Goal: Task Accomplishment & Management: Use online tool/utility

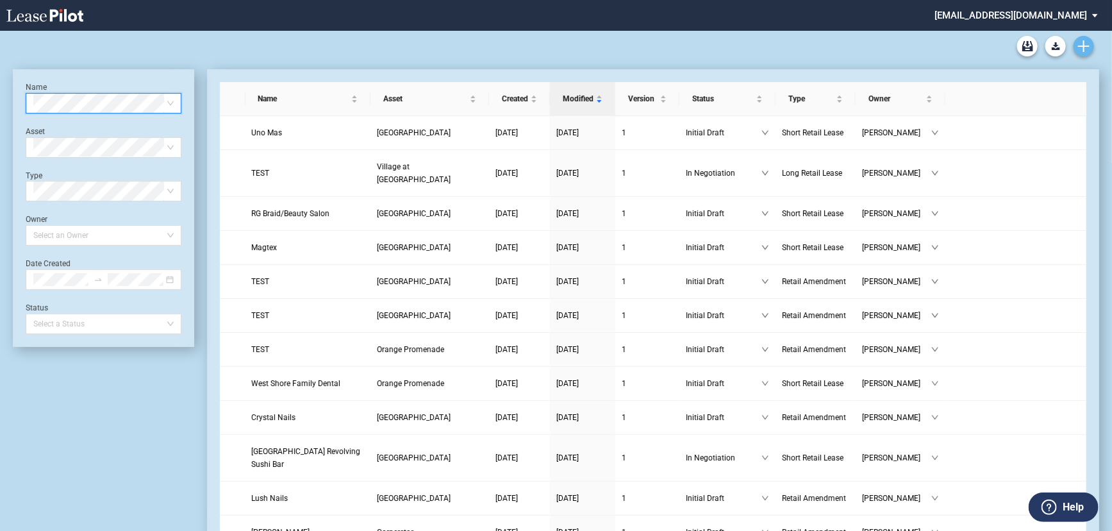
click at [1089, 47] on link "Create new document" at bounding box center [1083, 46] width 21 height 21
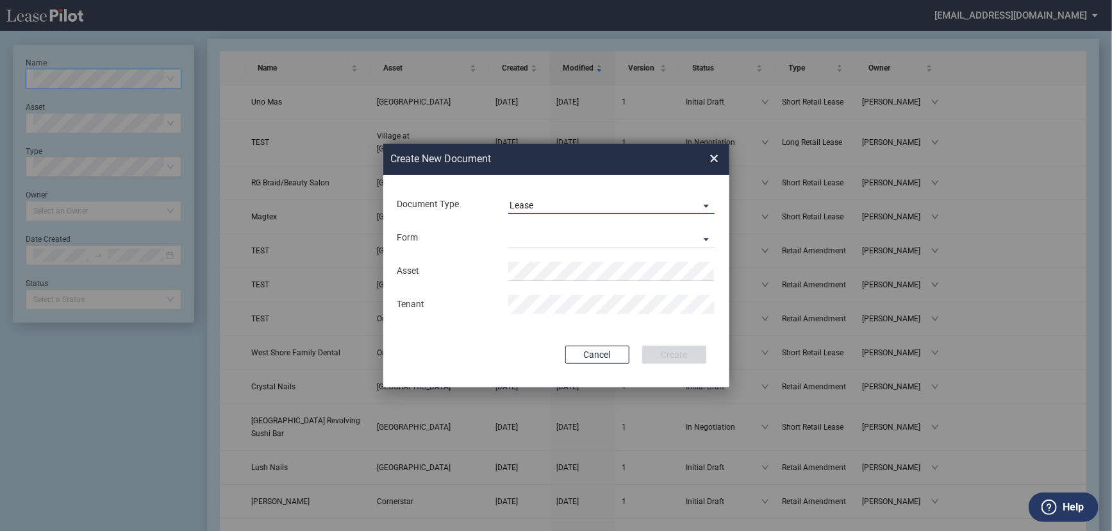
click at [529, 199] on span "Lease" at bounding box center [601, 205] width 184 height 13
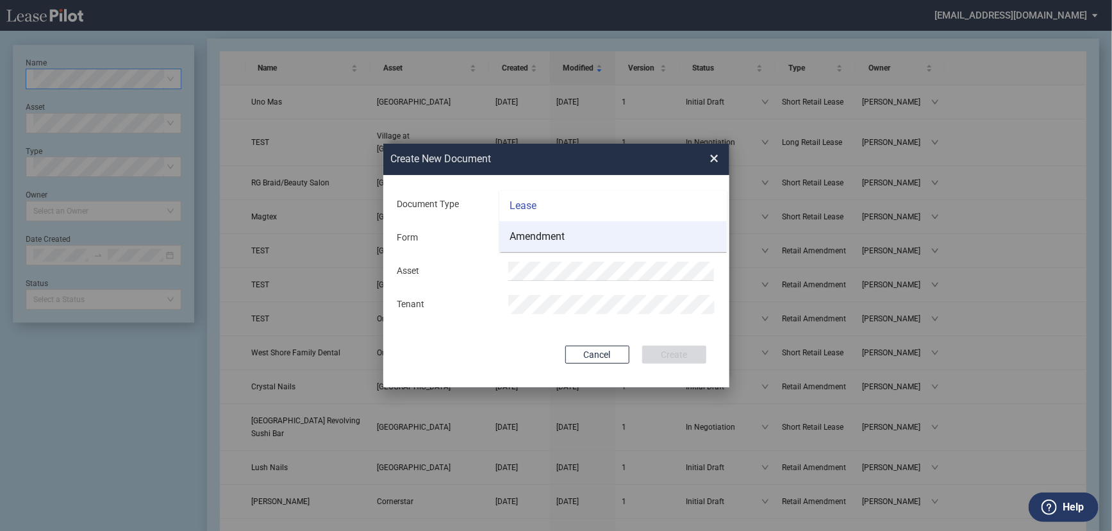
click at [533, 231] on div "Amendment" at bounding box center [536, 236] width 55 height 14
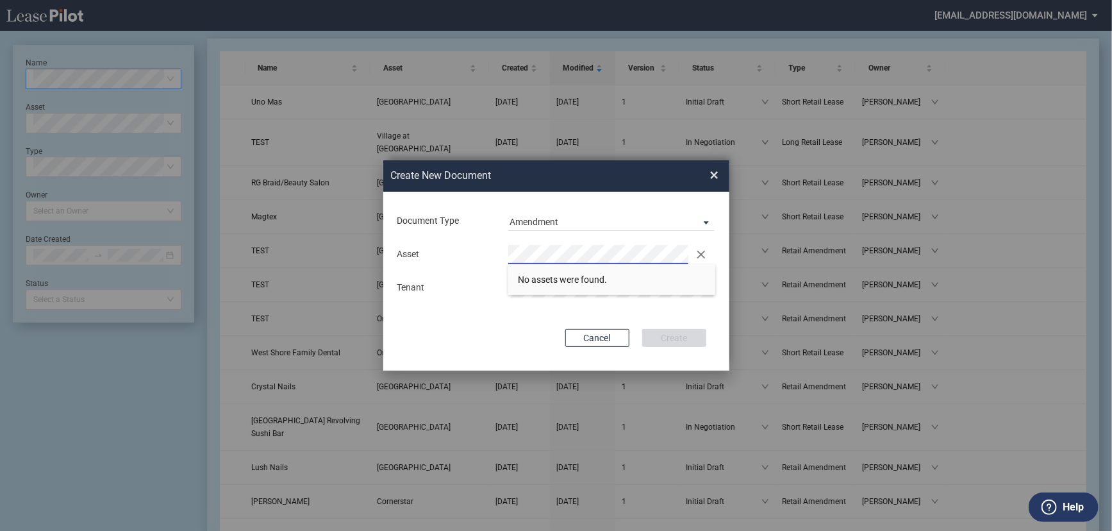
click at [716, 178] on span "×" at bounding box center [714, 175] width 9 height 21
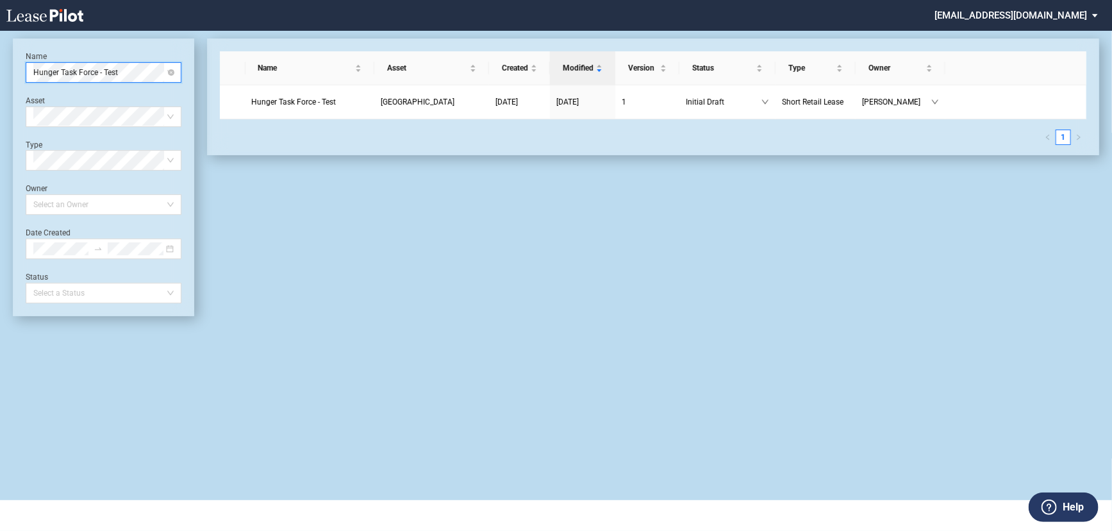
scroll to position [31, 0]
click at [174, 72] on div "Hunger Task Force - Test" at bounding box center [104, 72] width 156 height 21
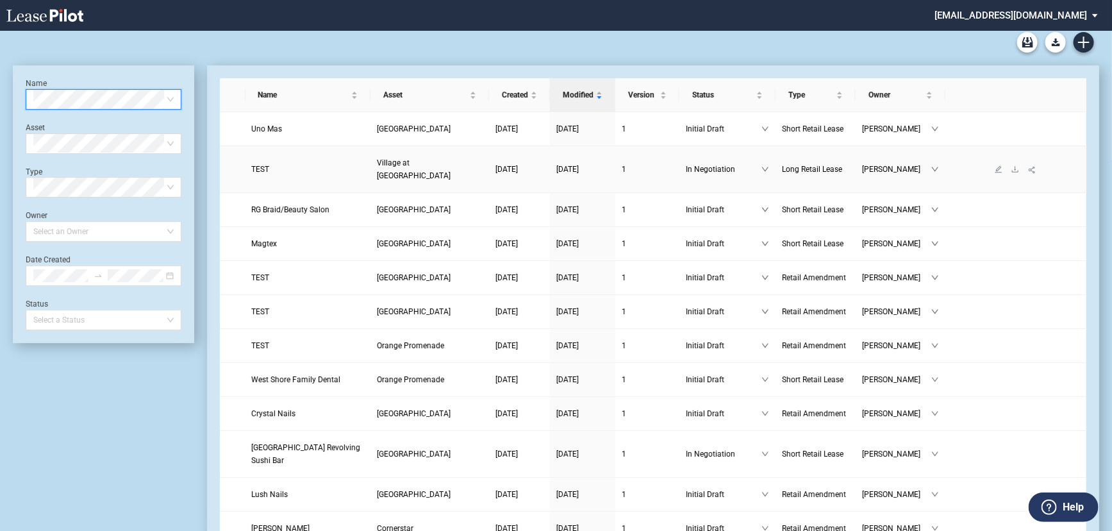
scroll to position [0, 0]
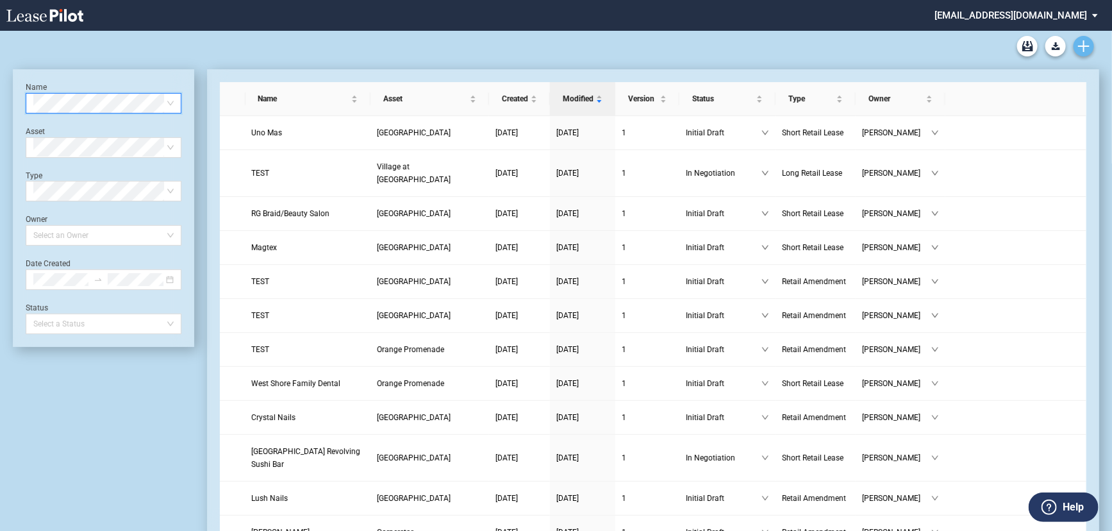
click at [1084, 44] on icon "Create new document" at bounding box center [1084, 46] width 12 height 12
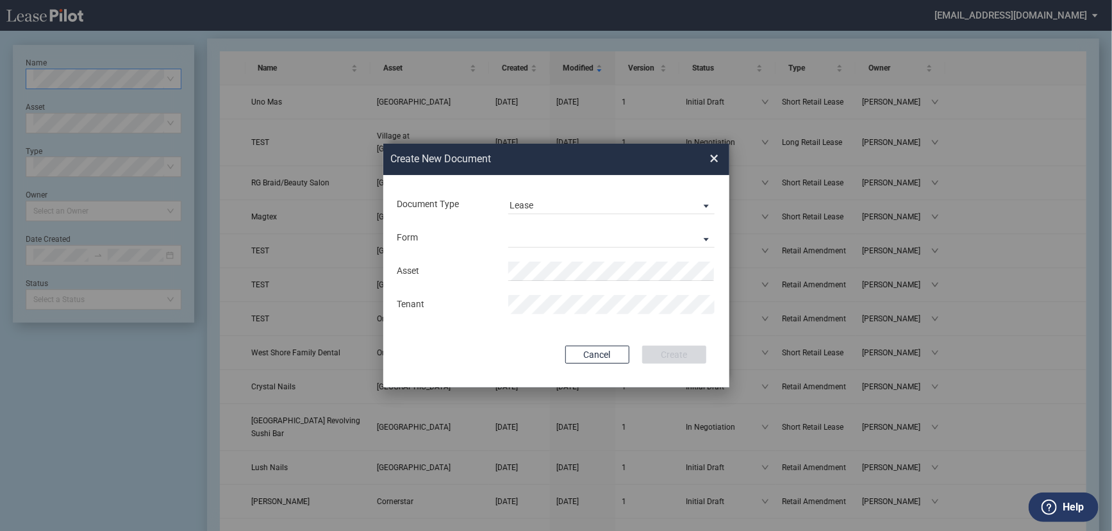
click at [716, 156] on span "×" at bounding box center [714, 159] width 9 height 21
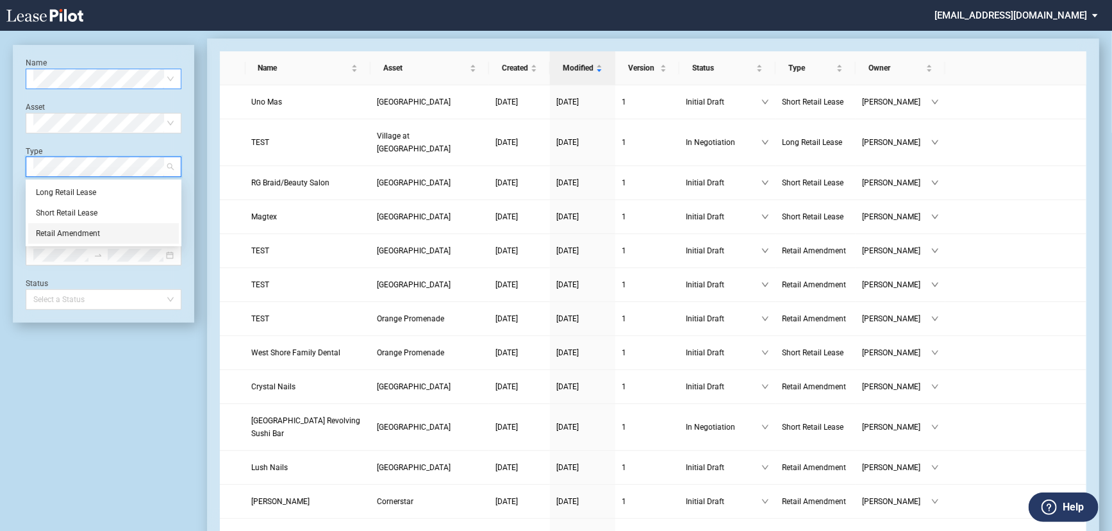
click at [81, 235] on div "Retail Amendment" at bounding box center [103, 233] width 135 height 13
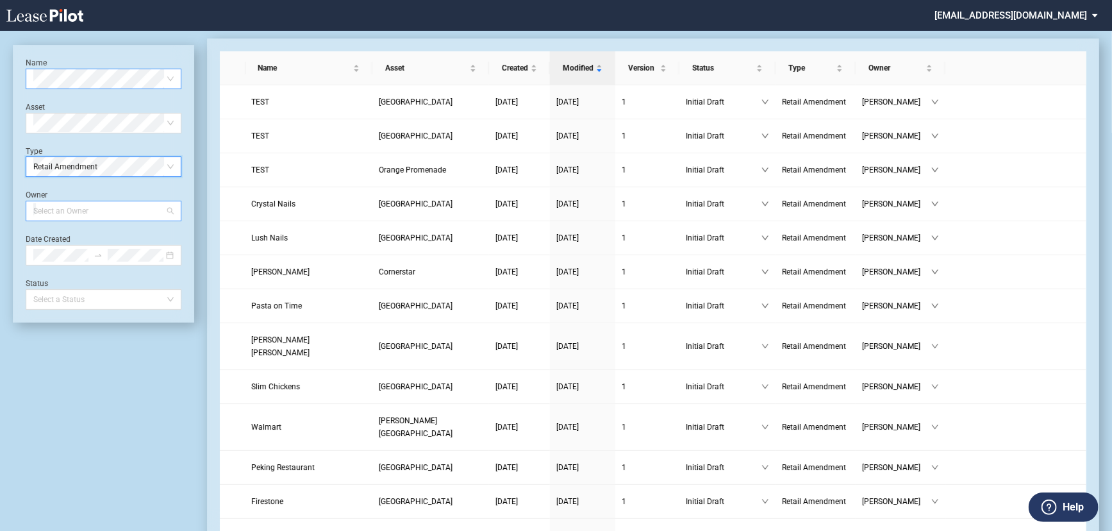
click at [150, 211] on div at bounding box center [97, 211] width 138 height 18
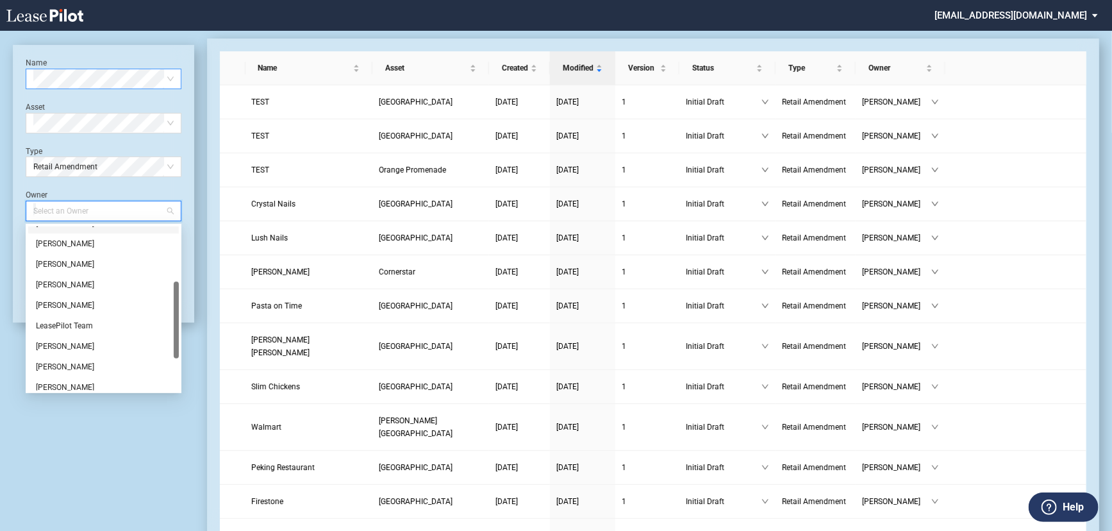
scroll to position [174, 0]
click at [82, 249] on div "Lauren Pagano" at bounding box center [103, 246] width 135 height 13
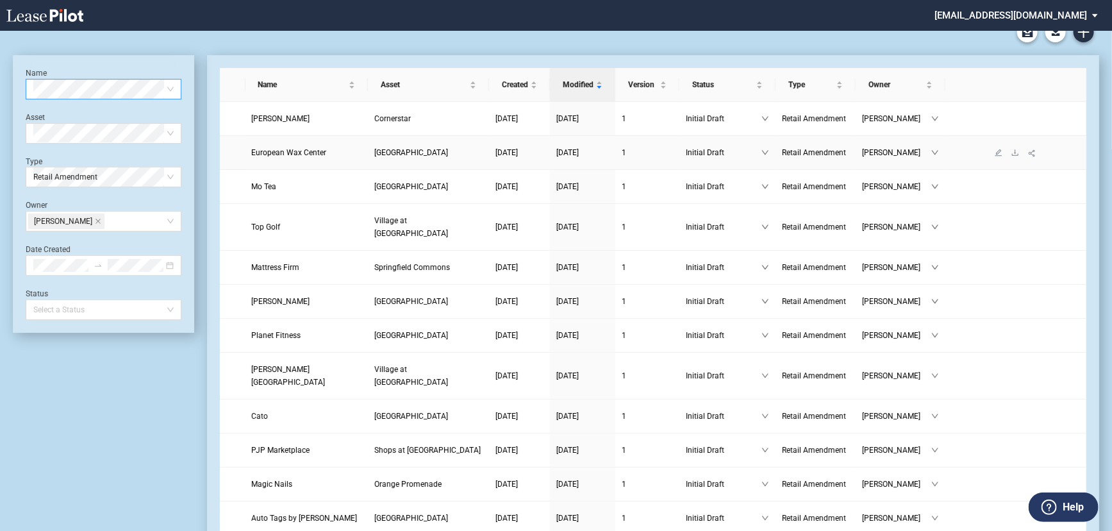
scroll to position [0, 0]
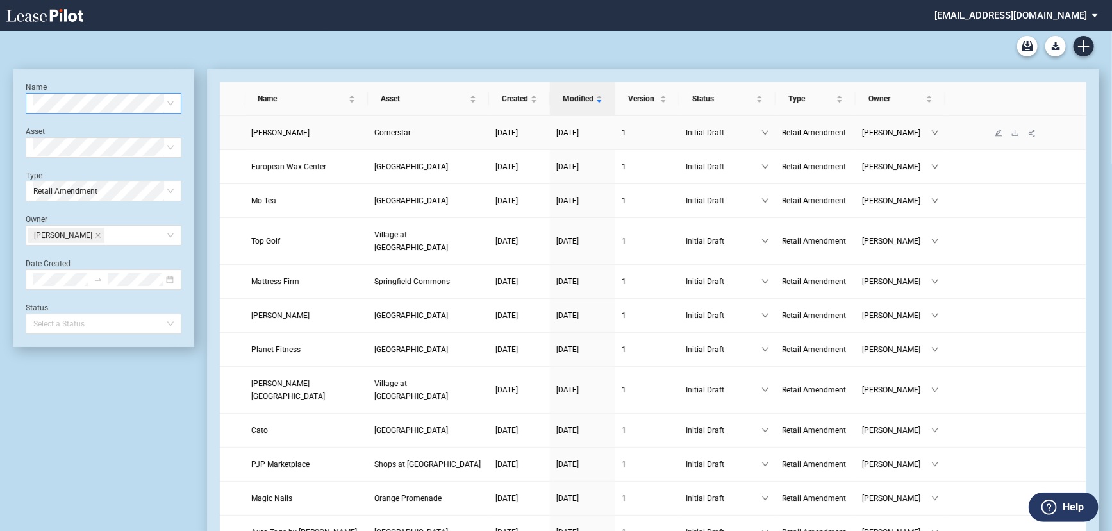
click at [409, 131] on span "Cornerstar" at bounding box center [392, 132] width 37 height 9
click at [288, 129] on span "Ashley Boutique" at bounding box center [281, 132] width 58 height 9
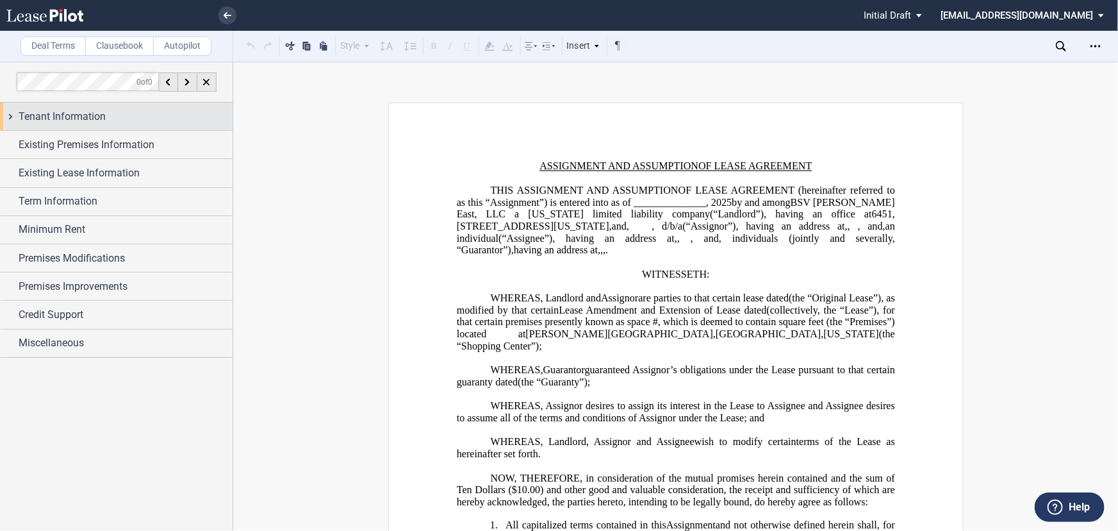
click at [83, 113] on span "Tenant Information" at bounding box center [62, 116] width 87 height 15
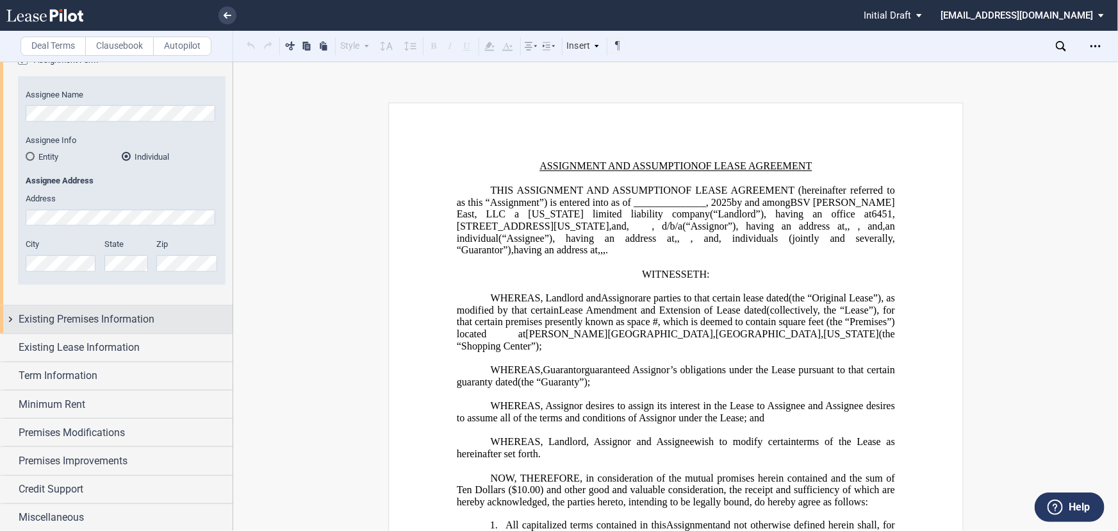
scroll to position [450, 0]
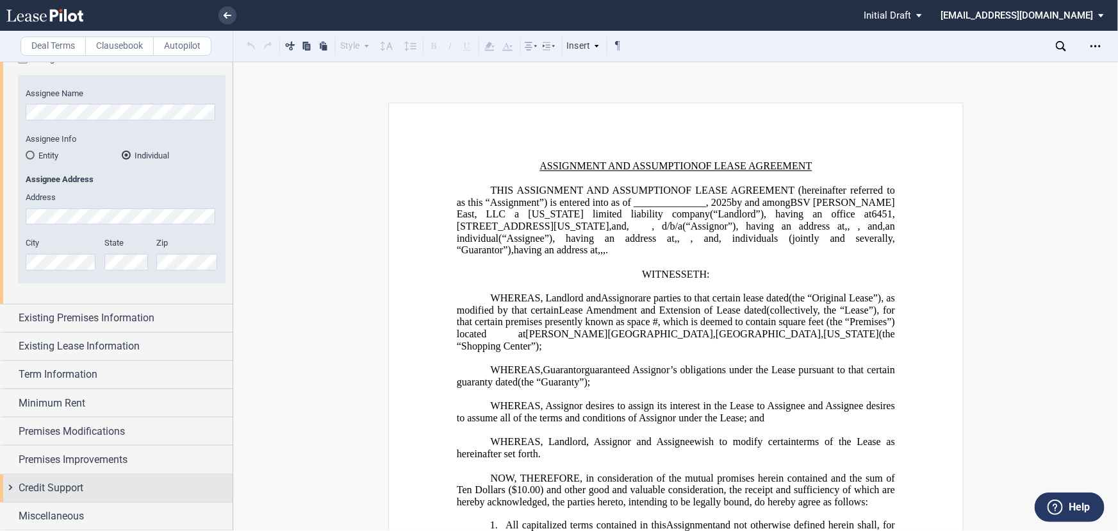
click at [85, 496] on div "Credit Support" at bounding box center [116, 488] width 233 height 28
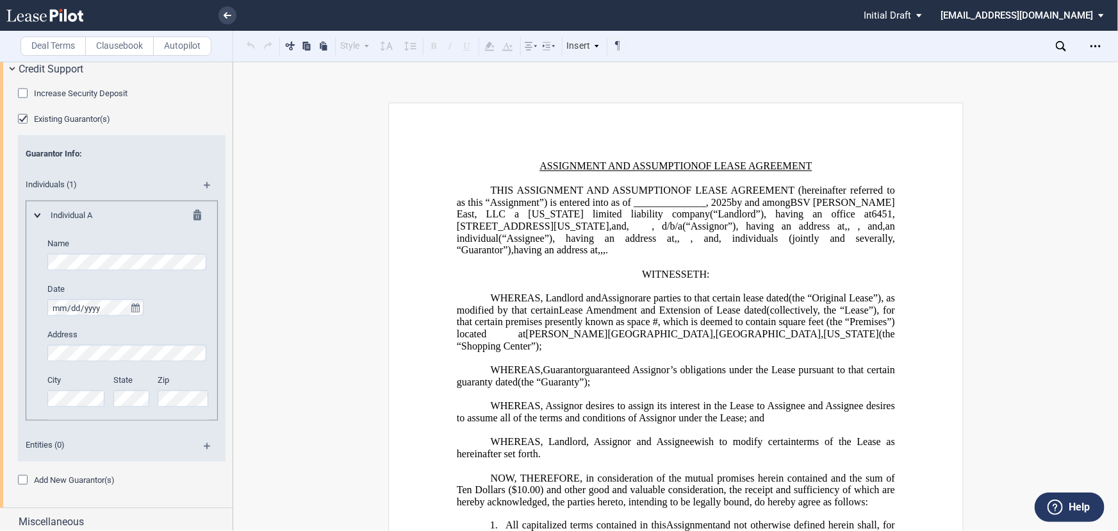
scroll to position [875, 0]
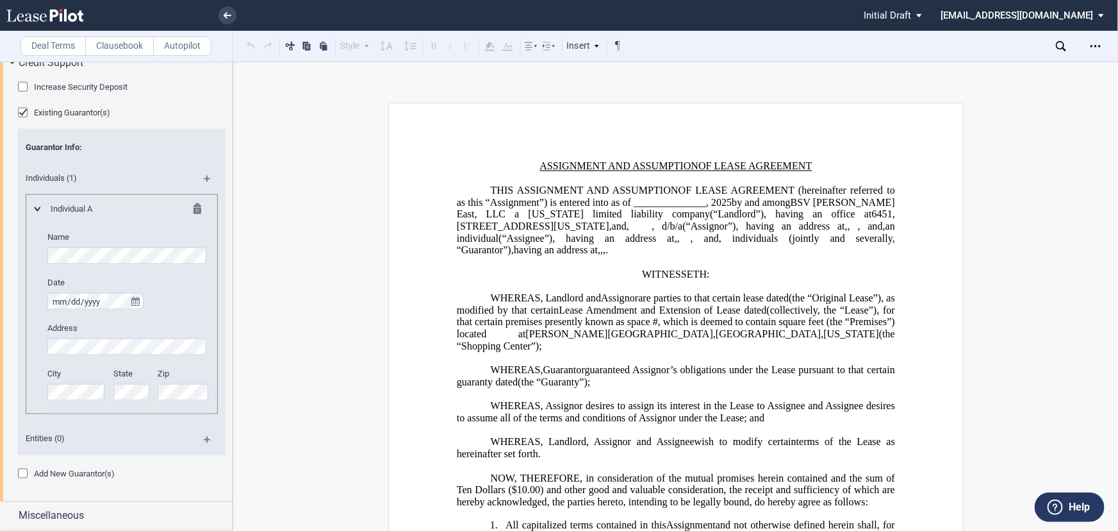
click at [38, 470] on span "Add New Guarantor(s)" at bounding box center [74, 474] width 81 height 10
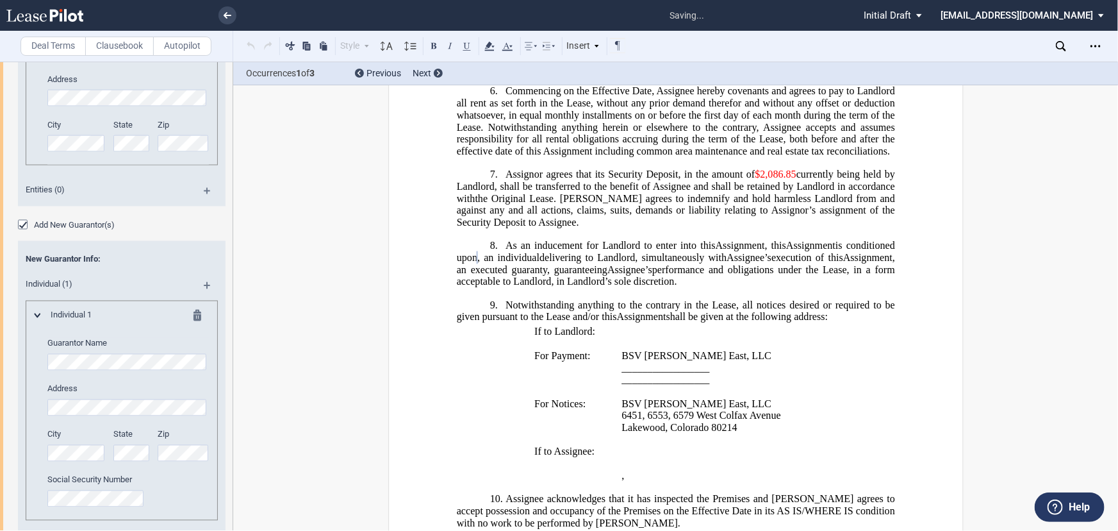
scroll to position [1166, 0]
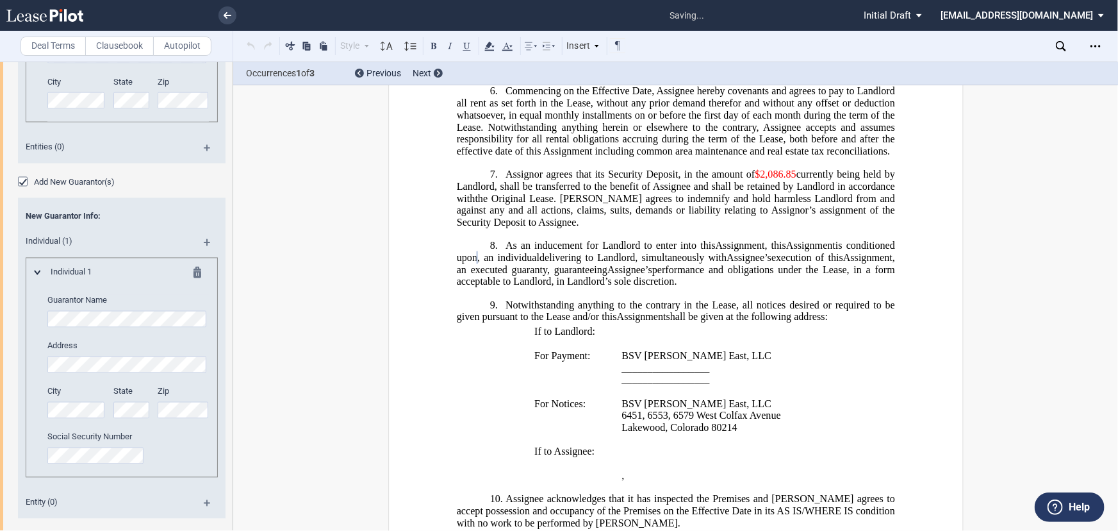
click at [117, 353] on editor-control "Address" at bounding box center [127, 356] width 161 height 33
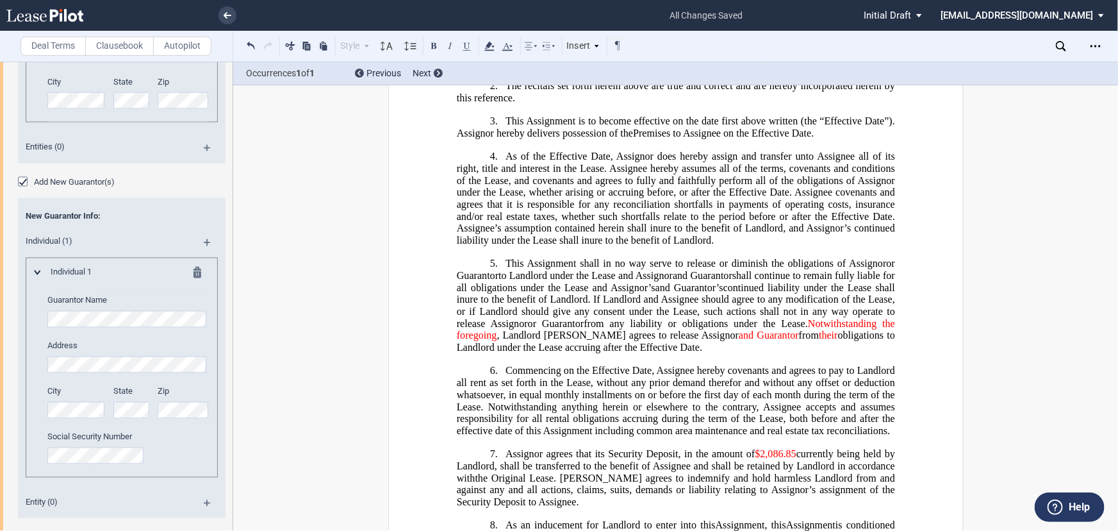
scroll to position [599, 0]
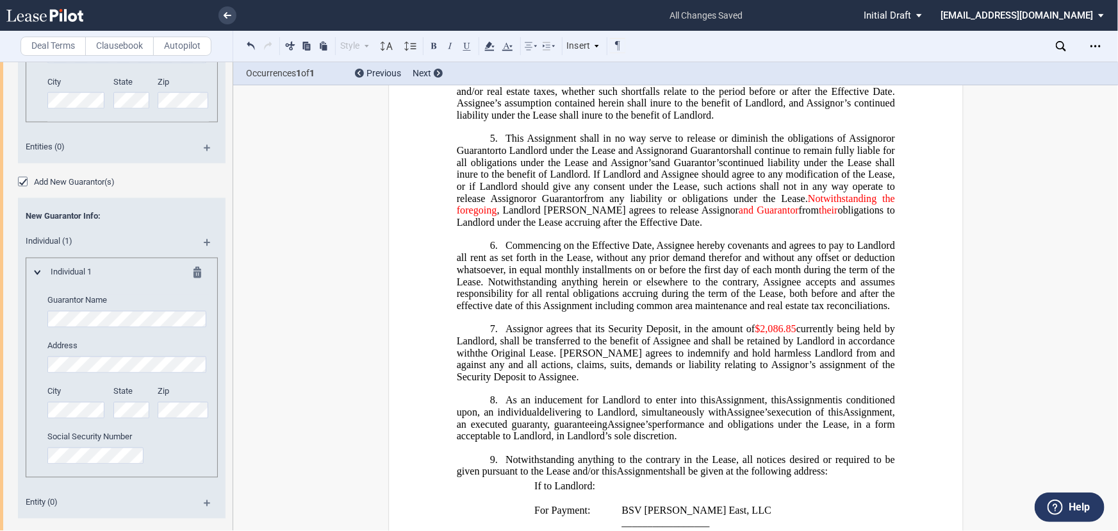
drag, startPoint x: 501, startPoint y: 394, endPoint x: 859, endPoint y: 431, distance: 359.5
click at [859, 431] on h1 "8. As an inducement for Landlord to enter into this Amendment Assignment , this…" at bounding box center [675, 418] width 438 height 48
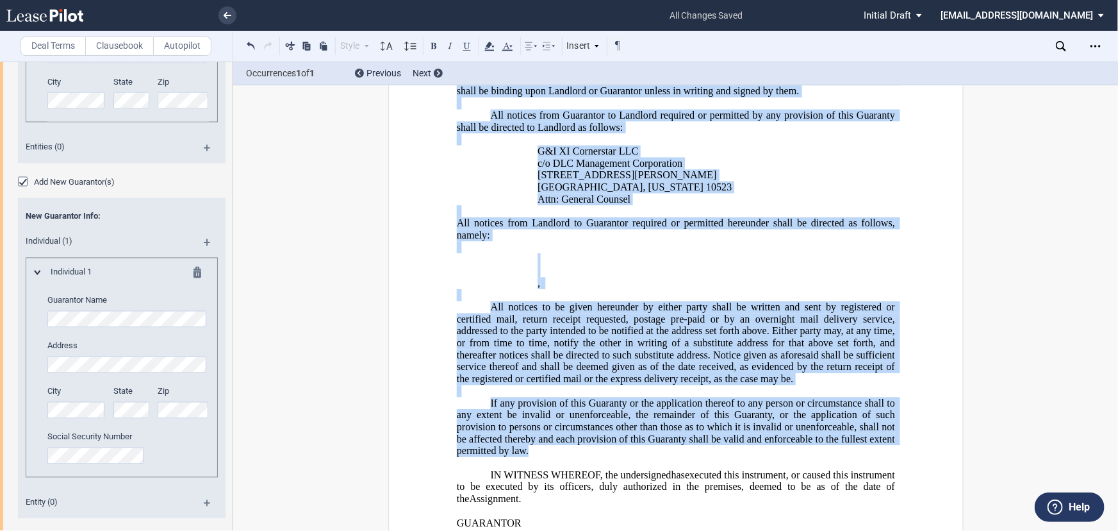
scroll to position [4735, 0]
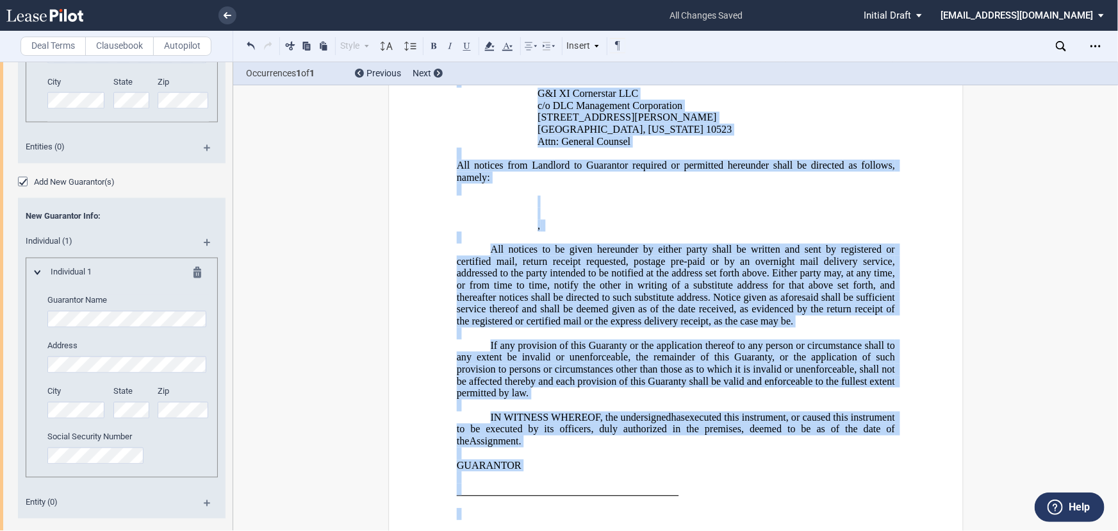
drag, startPoint x: 645, startPoint y: 246, endPoint x: 746, endPoint y: 474, distance: 249.3
